Goal: Transaction & Acquisition: Book appointment/travel/reservation

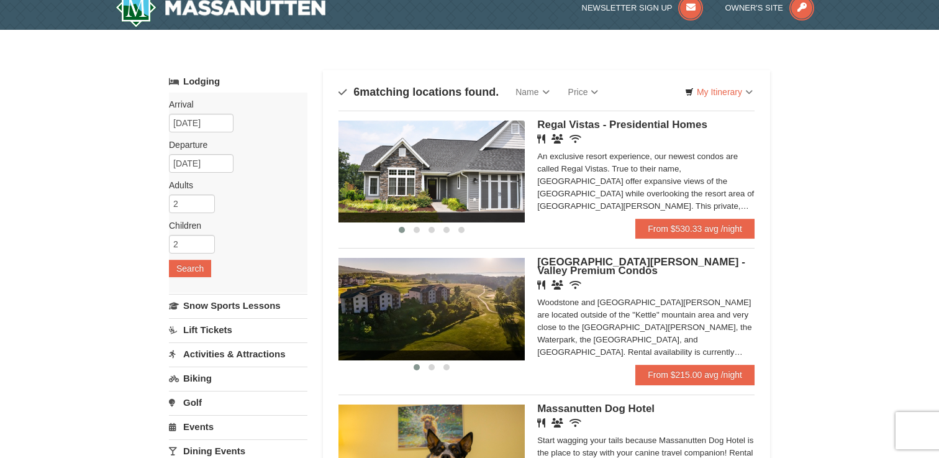
scroll to position [12, 0]
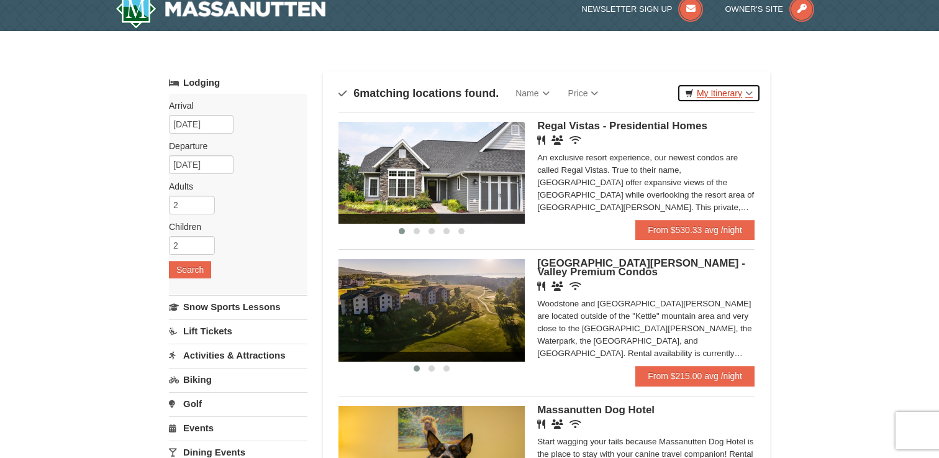
click at [746, 89] on link "My Itinerary" at bounding box center [719, 93] width 84 height 19
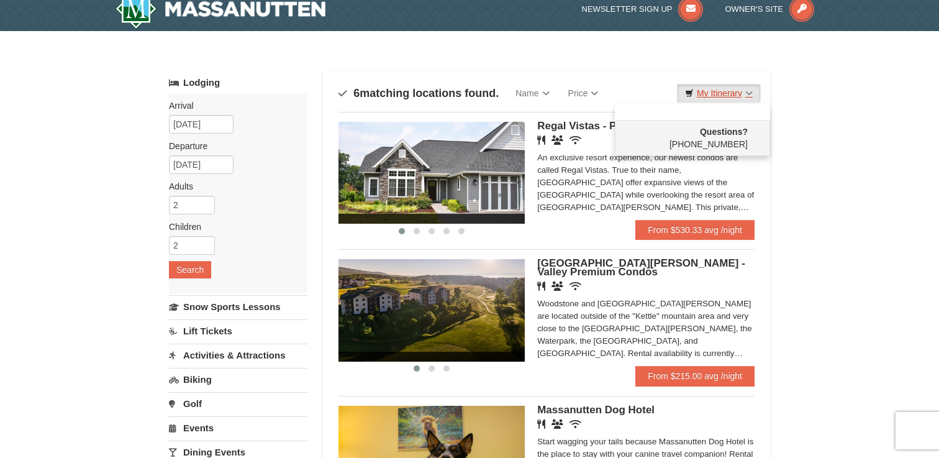
click at [746, 89] on link "My Itinerary" at bounding box center [719, 93] width 84 height 19
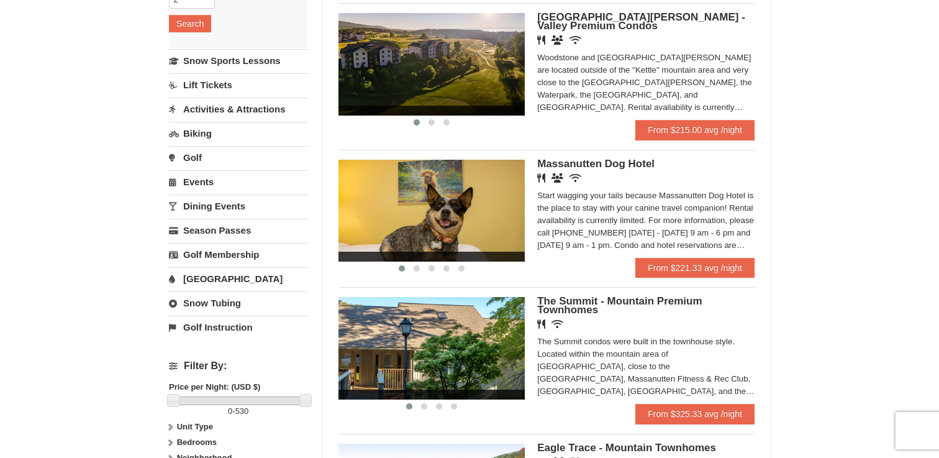
scroll to position [256, 0]
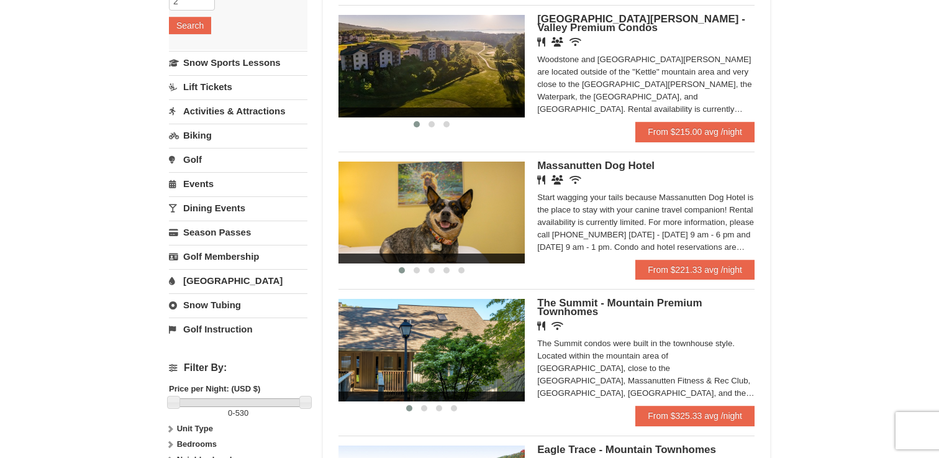
click at [576, 311] on span "The Summit - Mountain Premium Townhomes" at bounding box center [619, 307] width 165 height 20
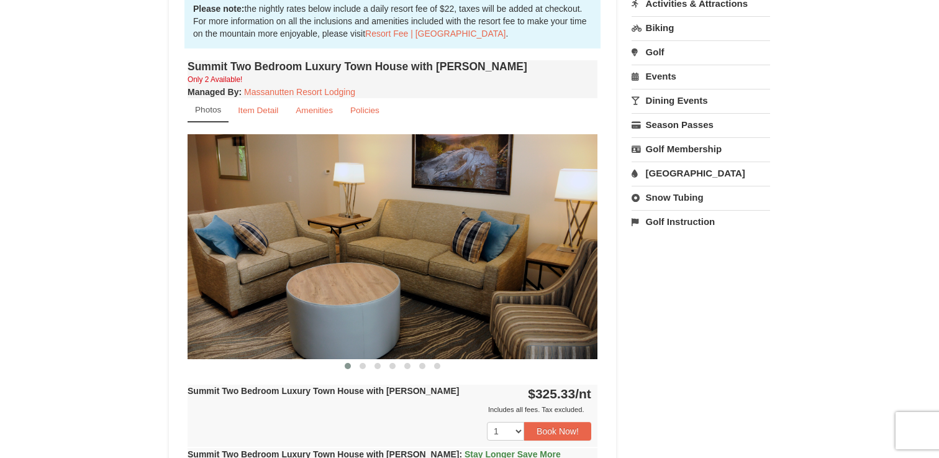
scroll to position [388, 0]
click at [415, 283] on img at bounding box center [393, 246] width 410 height 224
click at [362, 365] on span at bounding box center [363, 365] width 6 height 6
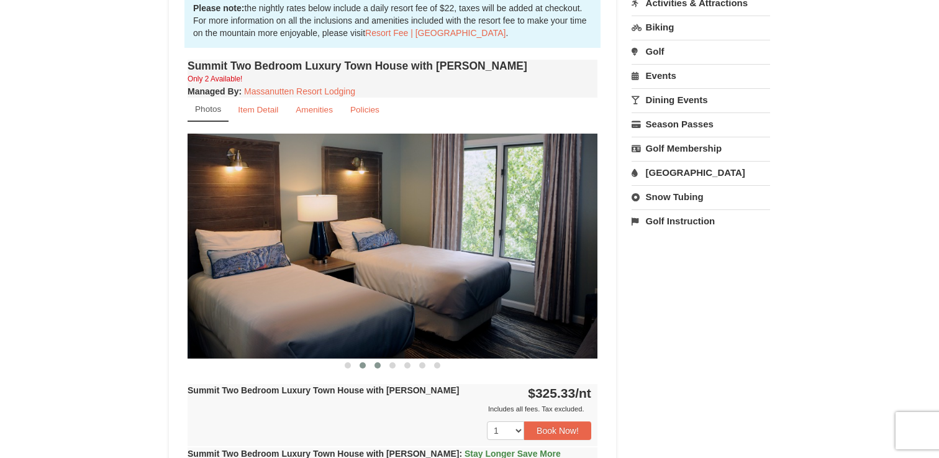
click at [374, 365] on span at bounding box center [377, 365] width 6 height 6
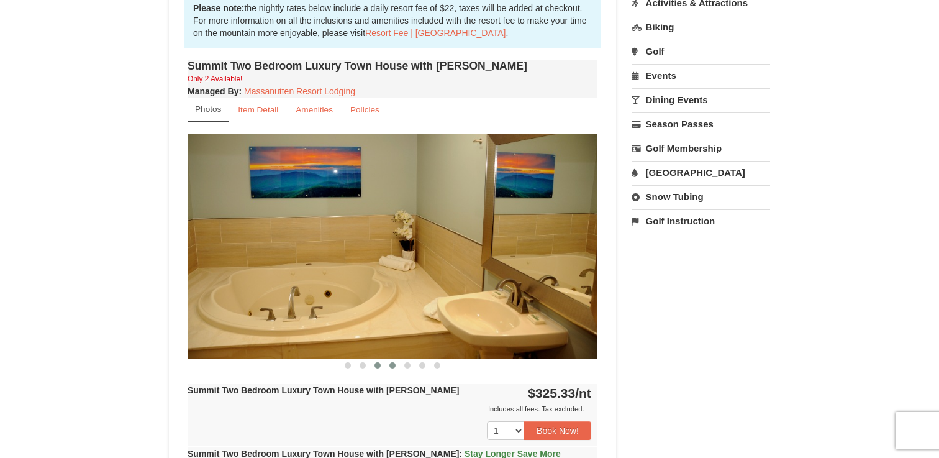
click at [391, 365] on span at bounding box center [392, 365] width 6 height 6
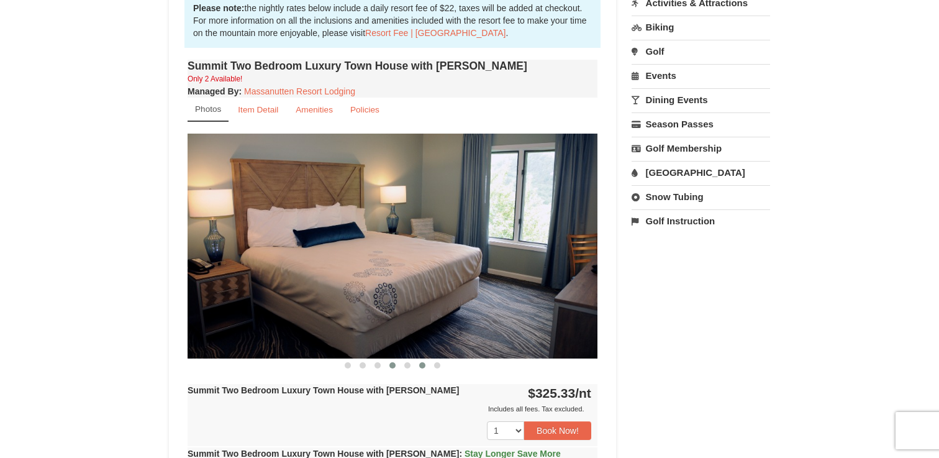
click at [416, 365] on button at bounding box center [422, 365] width 15 height 12
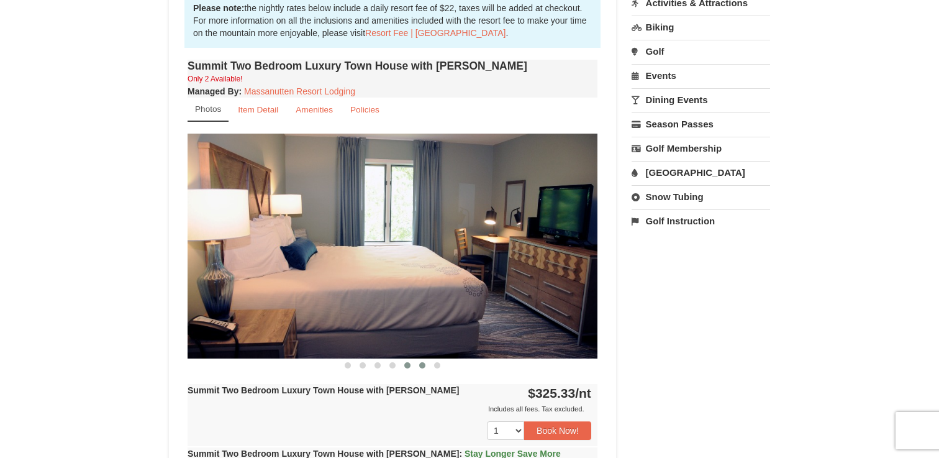
click at [409, 366] on span at bounding box center [407, 365] width 6 height 6
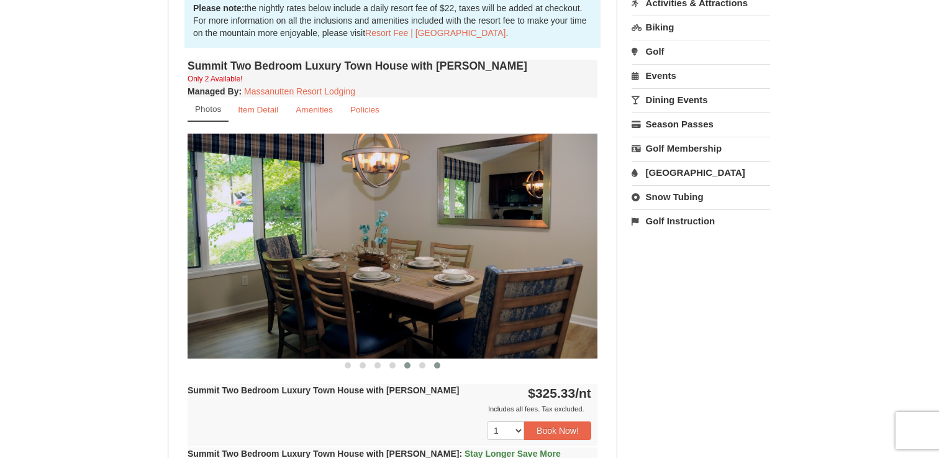
click at [436, 367] on span at bounding box center [437, 365] width 6 height 6
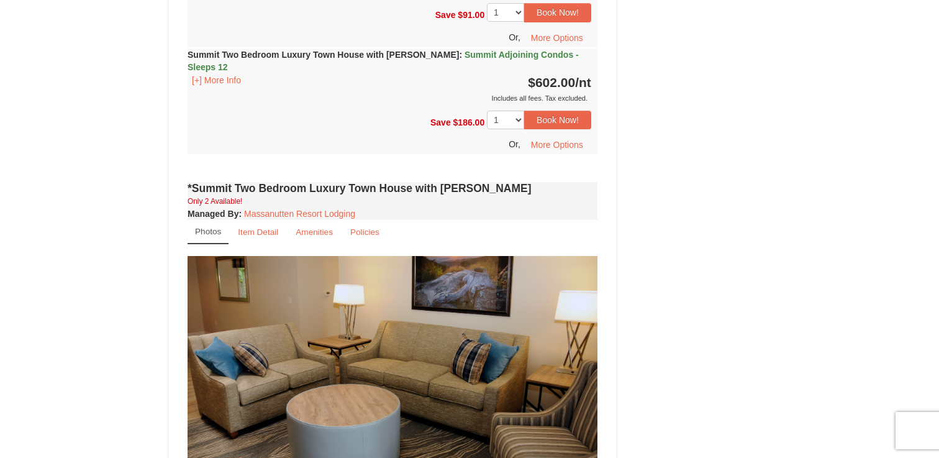
scroll to position [0, 0]
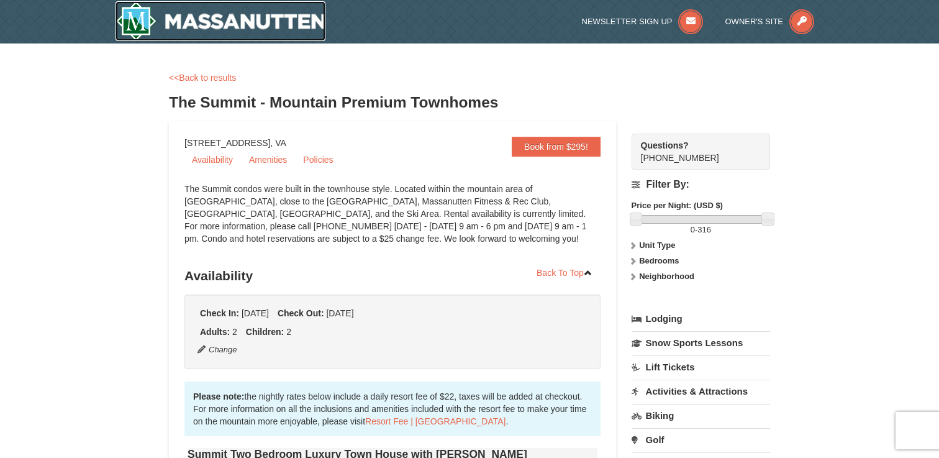
click at [188, 14] on img at bounding box center [221, 21] width 210 height 40
